Goal: Task Accomplishment & Management: Manage account settings

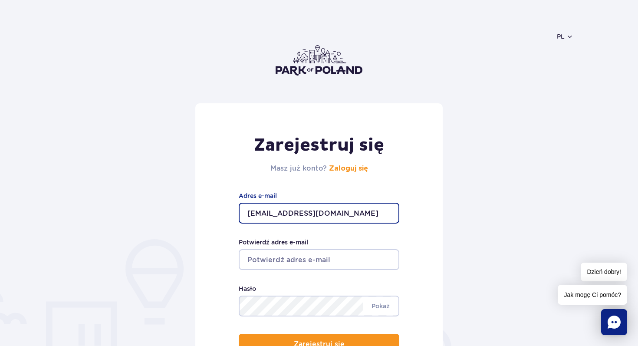
type input "nheslouis@LFV.PL"
click at [271, 260] on input "Potwierdź adres e-mail" at bounding box center [319, 259] width 161 height 21
drag, startPoint x: 313, startPoint y: 214, endPoint x: 245, endPoint y: 217, distance: 68.2
click at [245, 217] on input "nheslouis@LFV.PL" at bounding box center [319, 213] width 161 height 21
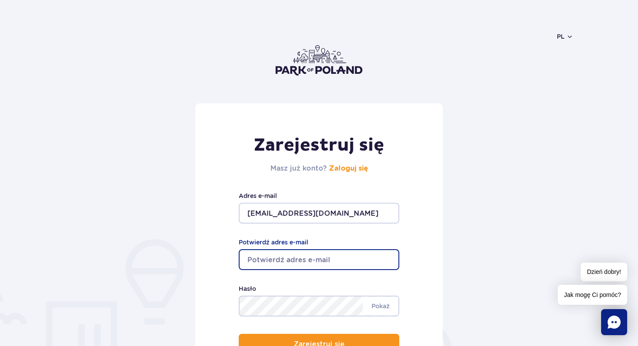
click at [264, 260] on input "Potwierdź adres e-mail" at bounding box center [319, 259] width 161 height 21
paste input "nheslouis@LFV.PL"
type input "nheslouis@LFV.PL"
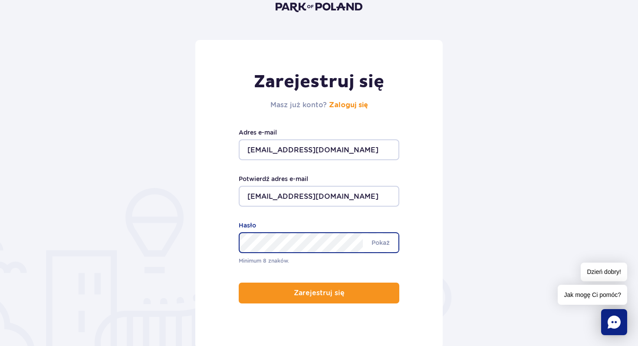
scroll to position [74, 0]
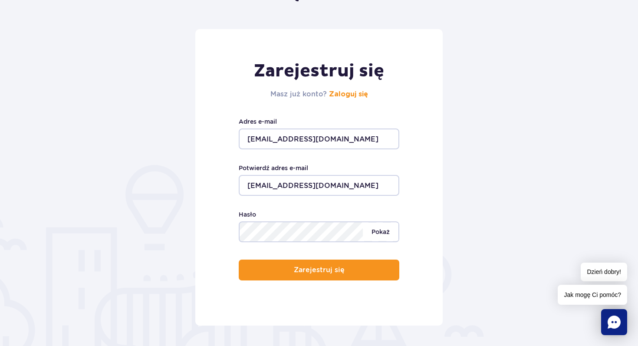
click at [379, 231] on span "Pokaż" at bounding box center [381, 232] width 36 height 18
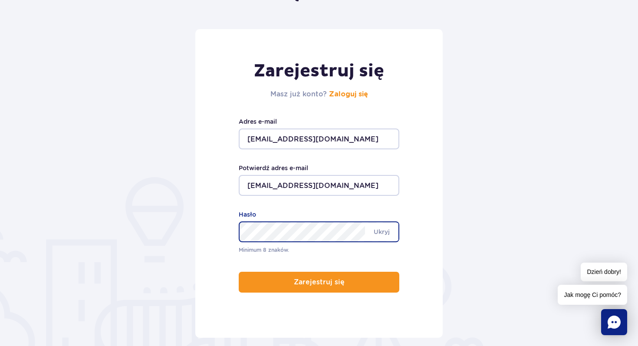
click at [264, 282] on div "Zarejestruj się Masz już konto? Zaloguj się nheslouis@LFV.PL Adres e-mail nhesl…" at bounding box center [318, 183] width 247 height 309
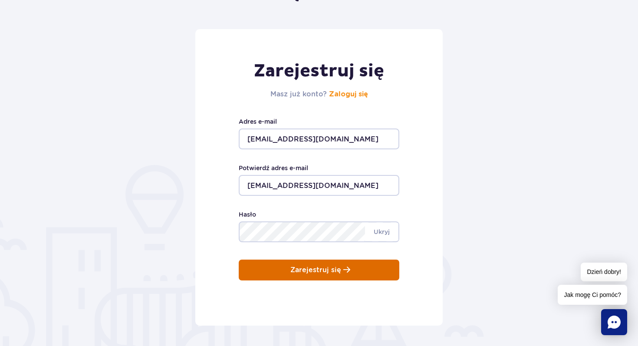
click at [278, 270] on button "Zarejestruj się" at bounding box center [319, 270] width 161 height 21
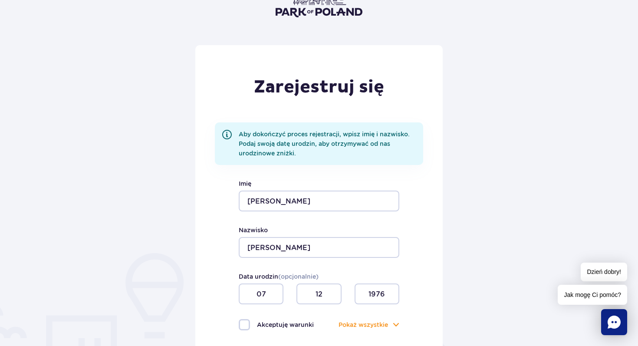
click at [246, 324] on label "Akceptuję warunki" at bounding box center [279, 324] width 80 height 11
click at [246, 321] on input "Akceptuję warunki" at bounding box center [244, 320] width 10 height 2
checkbox input "true"
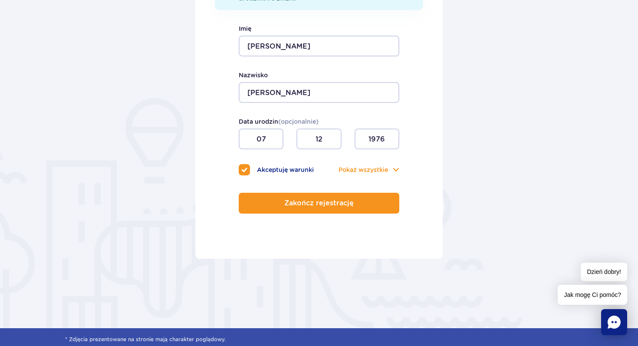
scroll to position [224, 0]
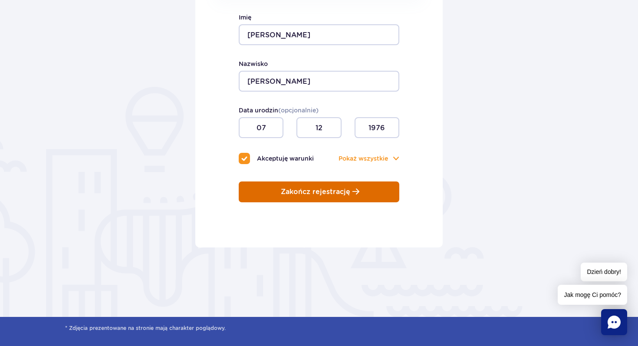
click at [314, 194] on p "Zakończ rejestrację" at bounding box center [315, 192] width 69 height 8
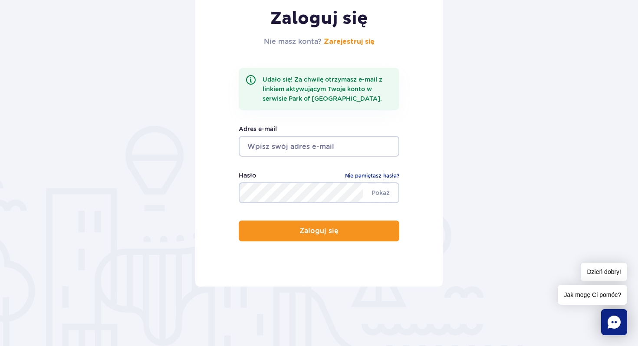
scroll to position [130, 0]
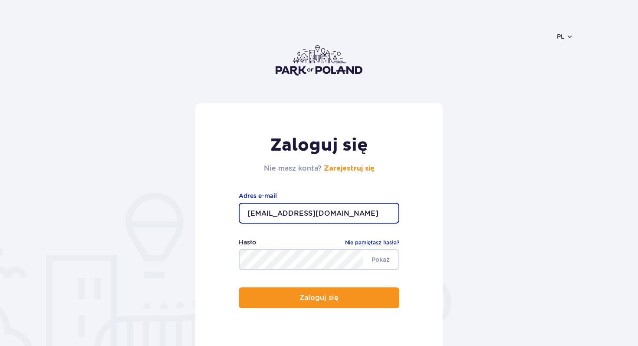
click at [324, 216] on input "nicolasheslouis@gmail.com" at bounding box center [319, 213] width 161 height 21
drag, startPoint x: 349, startPoint y: 214, endPoint x: 237, endPoint y: 212, distance: 111.6
click at [237, 212] on div "Zaloguj się Nie masz konta? Zarejestruj się nicolasheslouis@gmail.com Adres e-m…" at bounding box center [318, 228] width 247 height 250
type input "nheslouis@lfv.pl"
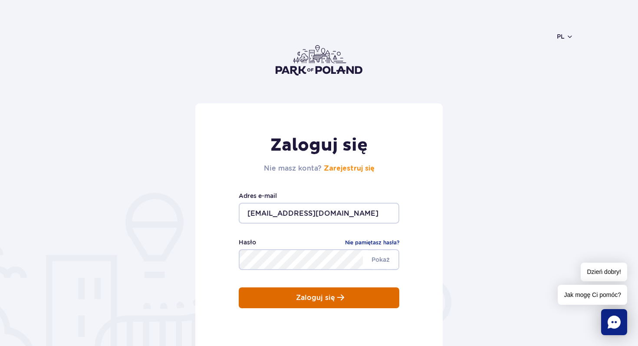
click at [303, 300] on p "Zaloguj się" at bounding box center [315, 298] width 39 height 8
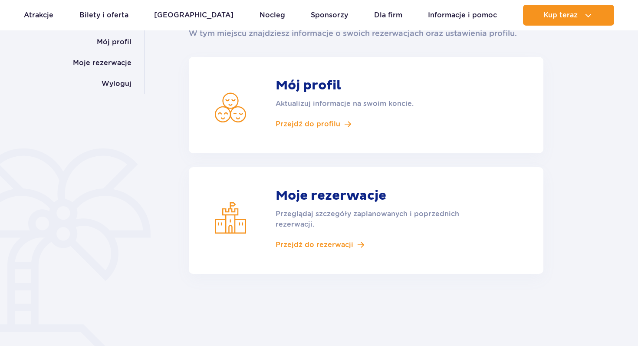
scroll to position [124, 0]
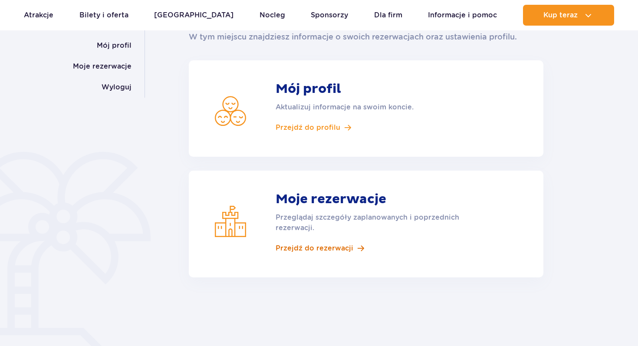
click at [303, 247] on span "Przejdź do rezerwacji" at bounding box center [315, 249] width 78 height 10
